Goal: Find specific page/section: Find specific page/section

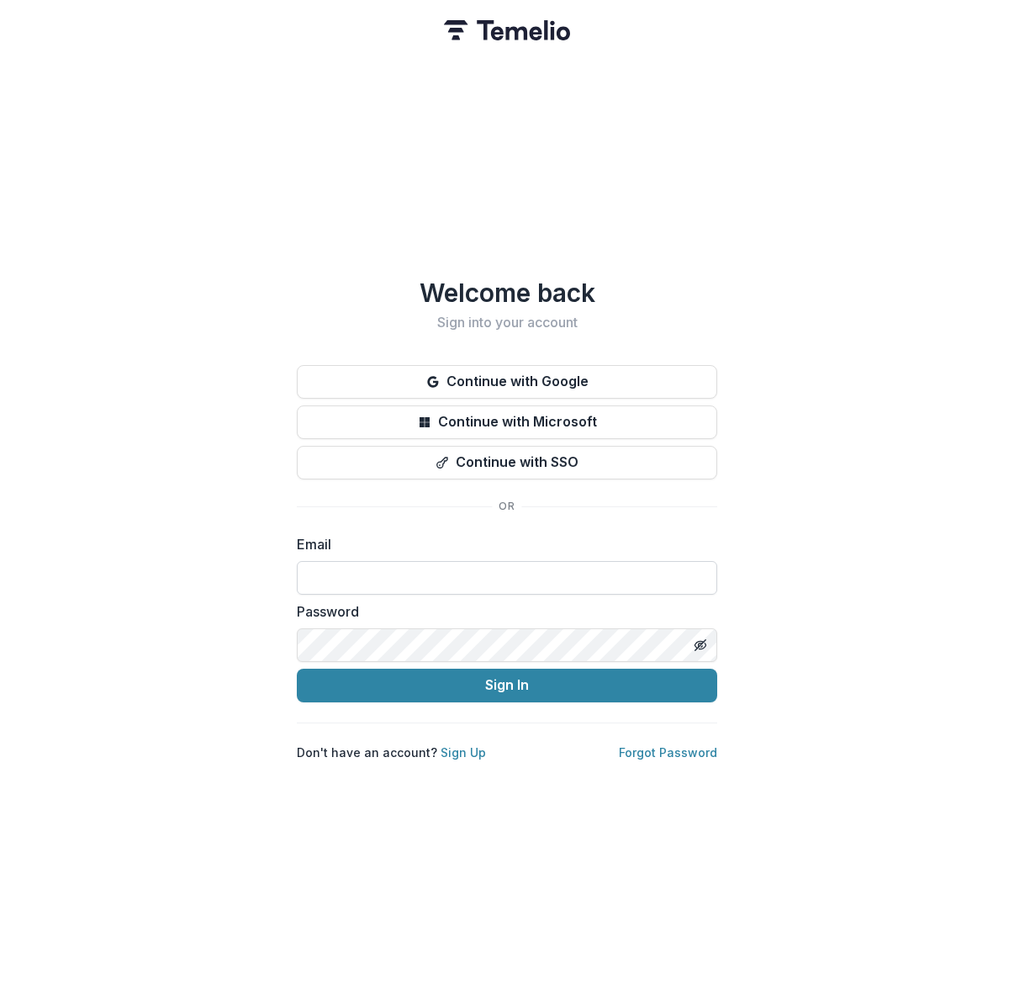
click at [330, 579] on input at bounding box center [507, 578] width 420 height 34
type input "**********"
click at [297, 668] on button "Sign In" at bounding box center [507, 685] width 420 height 34
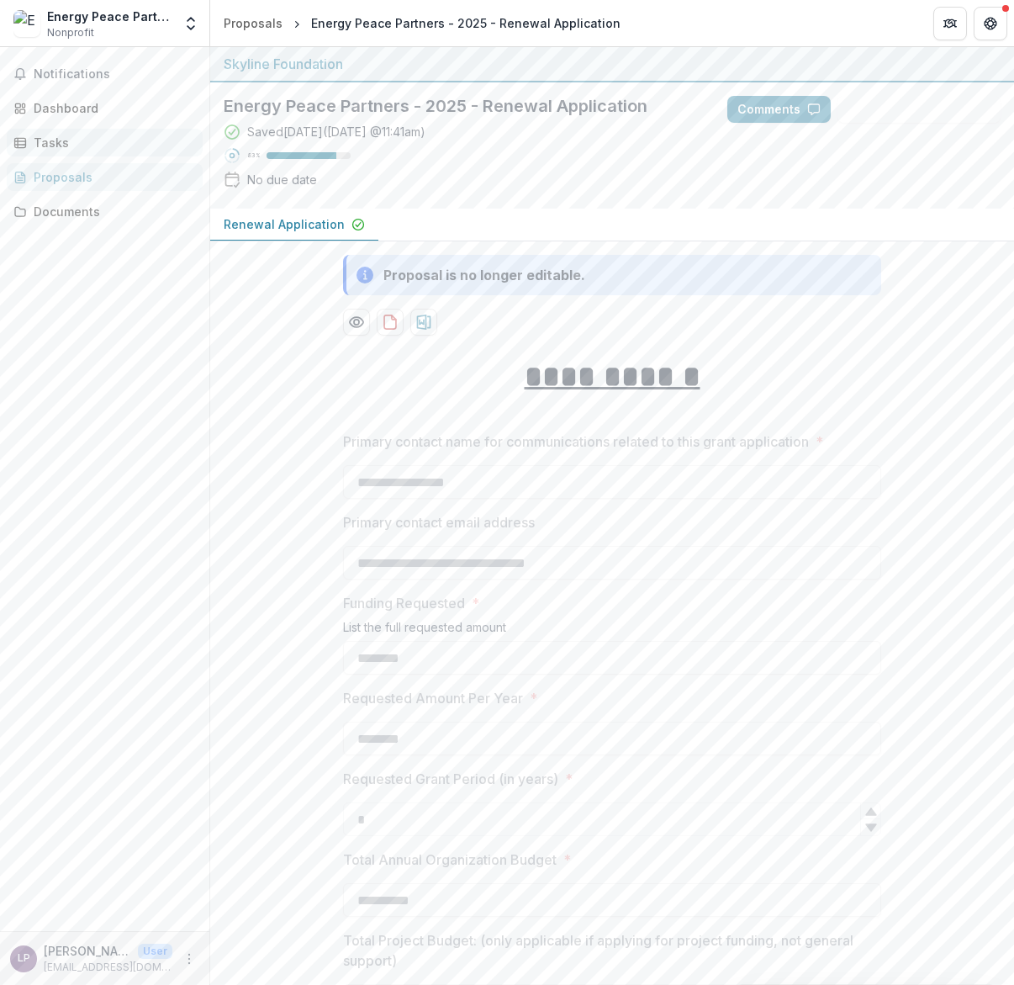
click at [95, 149] on div "Tasks" at bounding box center [112, 143] width 156 height 18
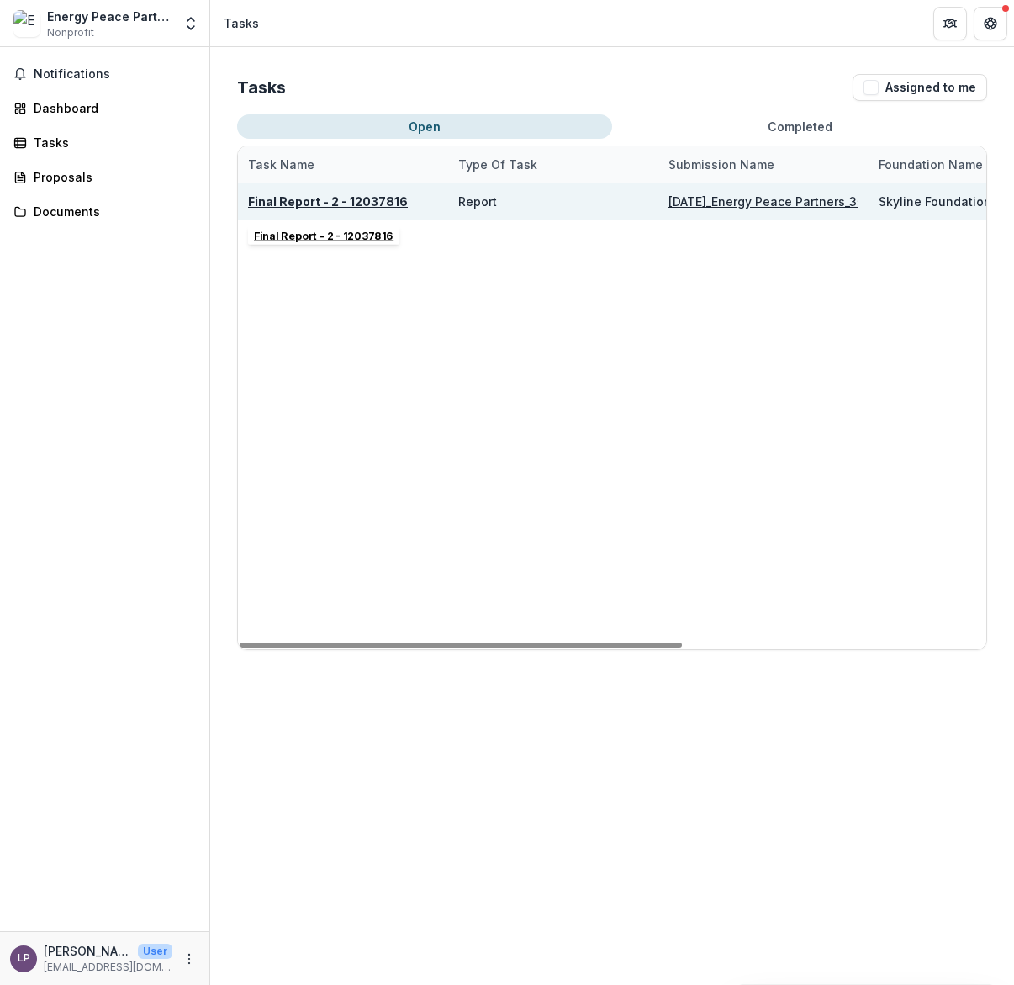
click at [382, 204] on u "Final Report - 2 - 12037816" at bounding box center [328, 201] width 160 height 14
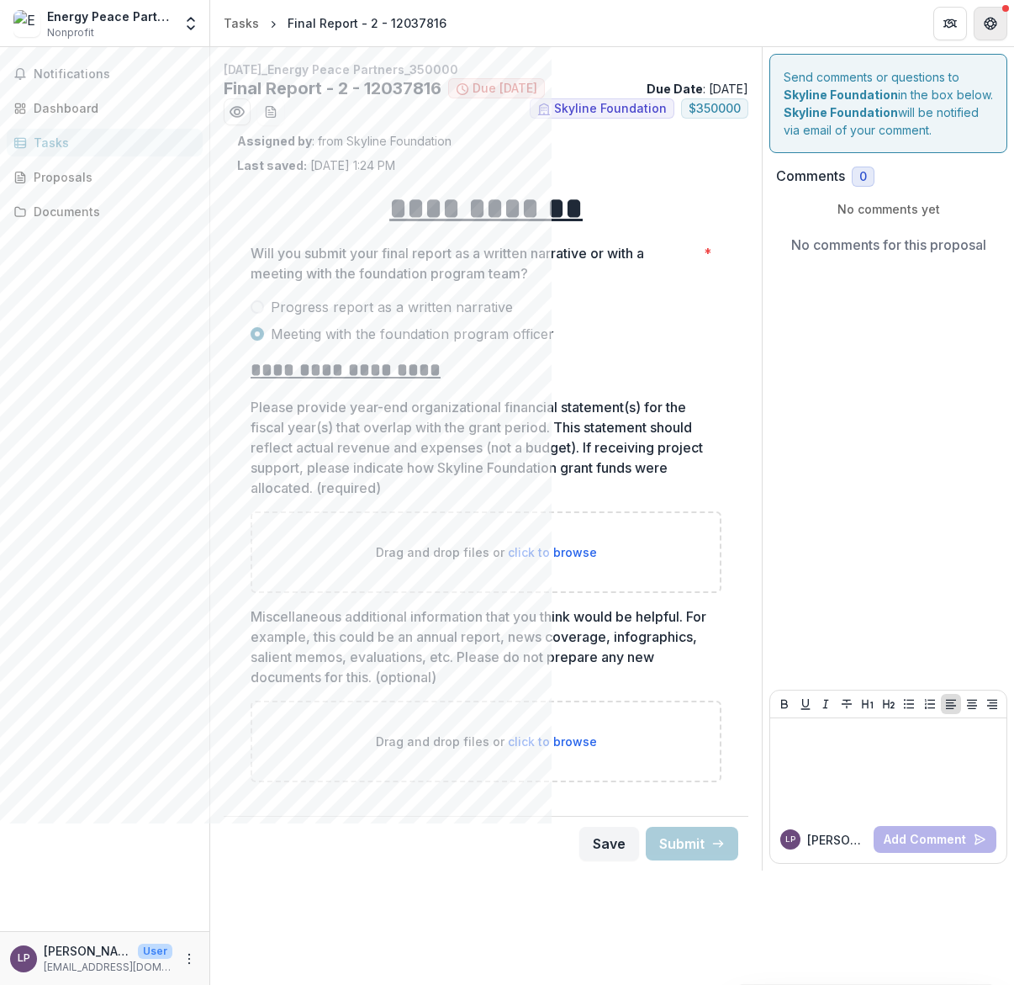
click at [997, 18] on button "Get Help" at bounding box center [991, 24] width 34 height 34
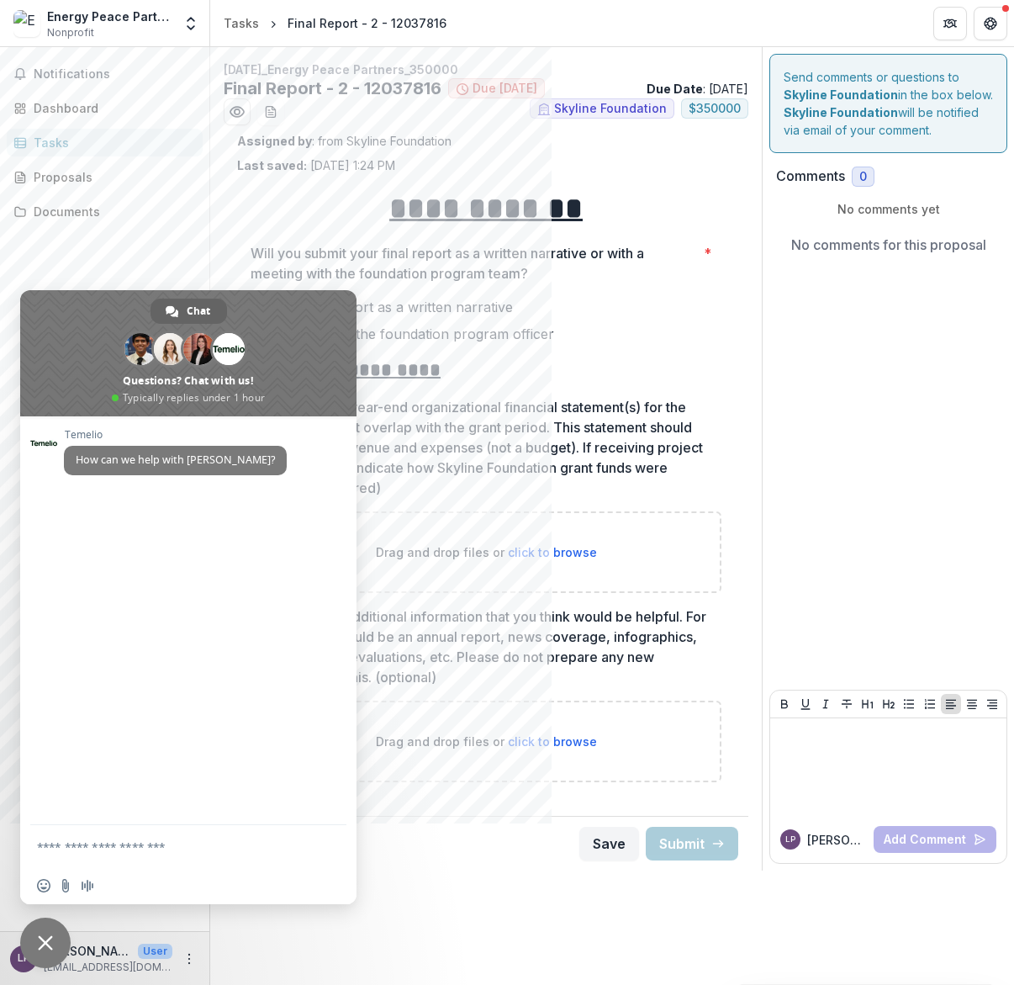
click at [38, 938] on span "Close chat" at bounding box center [45, 942] width 15 height 15
